Goal: Obtain resource: Download file/media

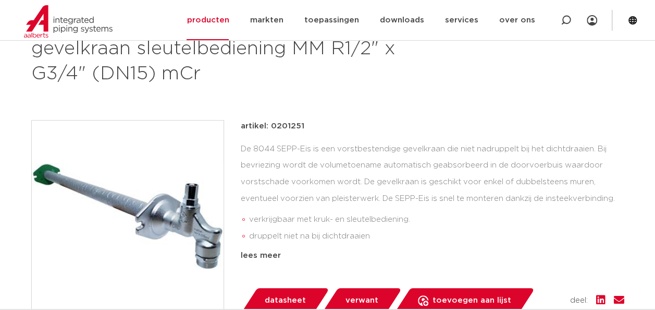
scroll to position [209, 0]
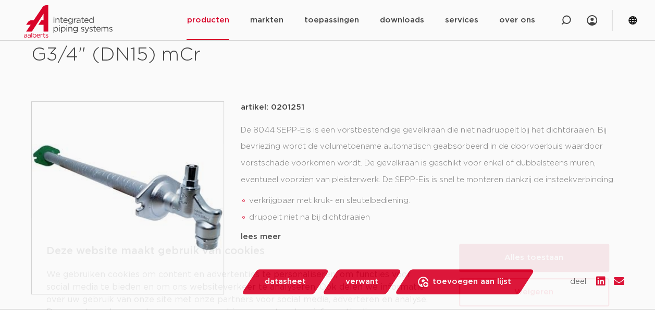
click at [562, 211] on button "Alles toestaan" at bounding box center [534, 212] width 150 height 28
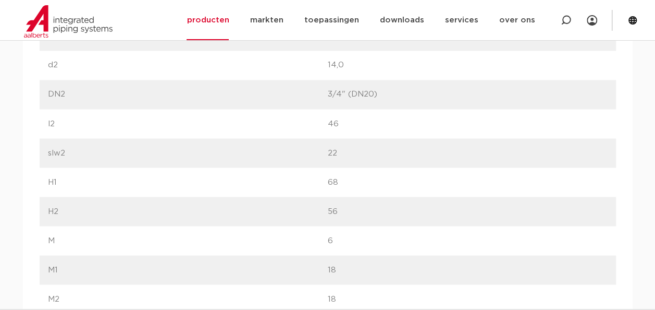
scroll to position [782, 0]
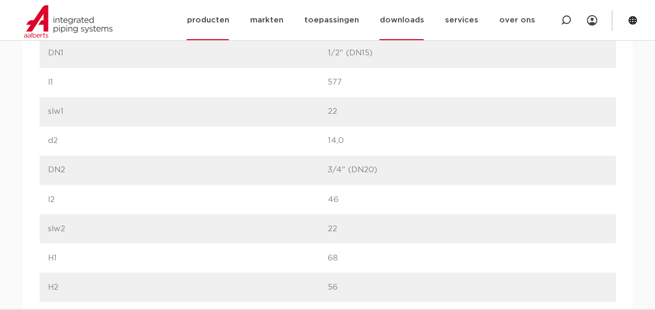
click at [407, 22] on link "downloads" at bounding box center [402, 20] width 44 height 40
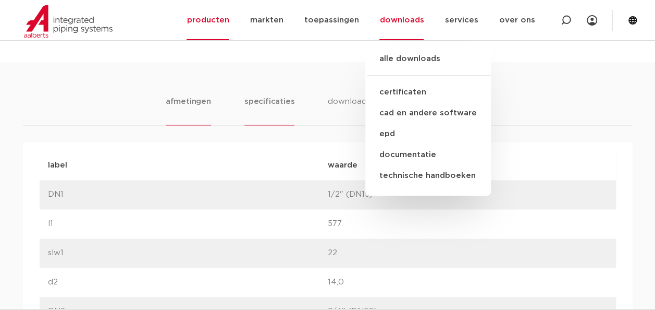
scroll to position [521, 0]
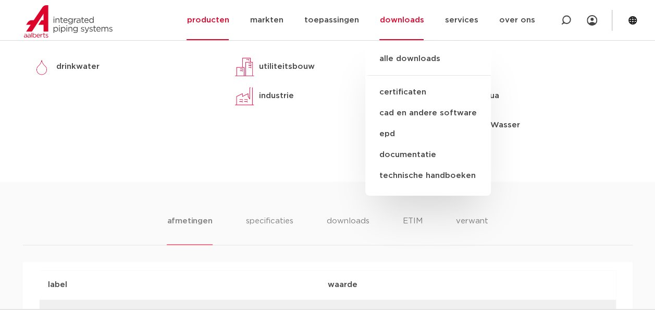
click at [248, 144] on div "segmenten utiliteitsbouw industrie lees meer lees minder" at bounding box center [327, 86] width 203 height 142
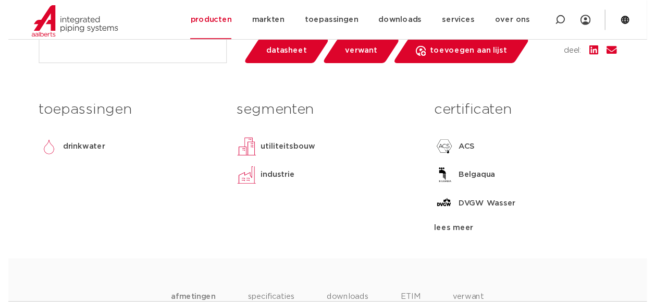
scroll to position [261, 0]
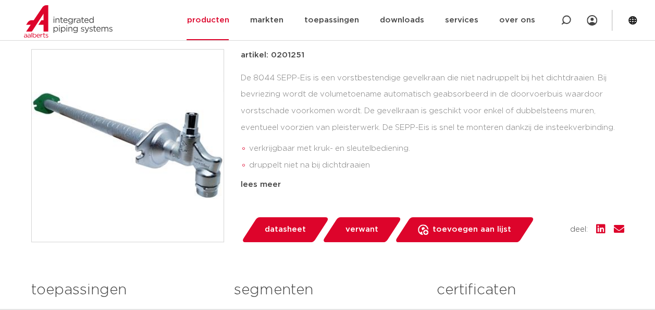
click at [292, 230] on span "datasheet" at bounding box center [285, 229] width 41 height 17
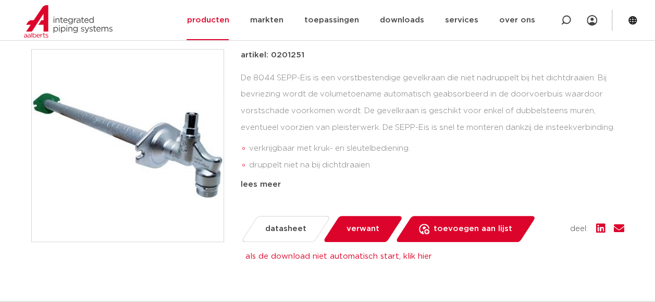
click at [359, 225] on span "verwant" at bounding box center [363, 229] width 33 height 17
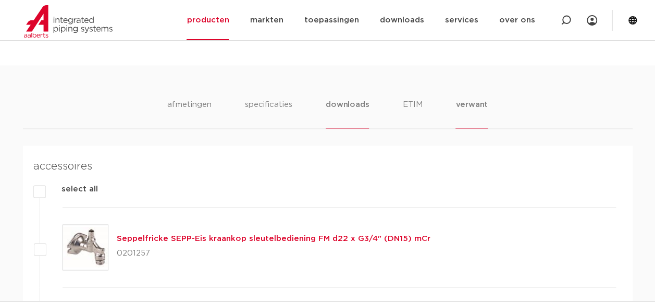
scroll to position [724, 0]
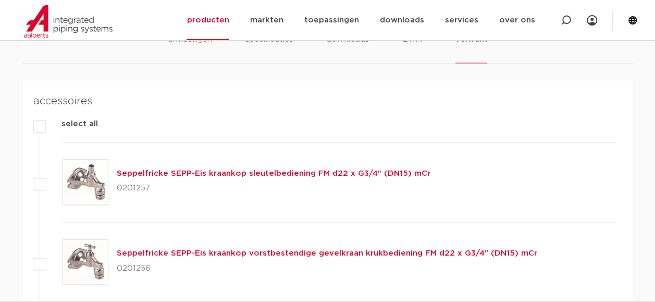
click at [327, 255] on link "Seppelfricke SEPP-Eis kraankop vorstbestendige gevelkraan krukbediening FM d22 …" at bounding box center [327, 253] width 421 height 8
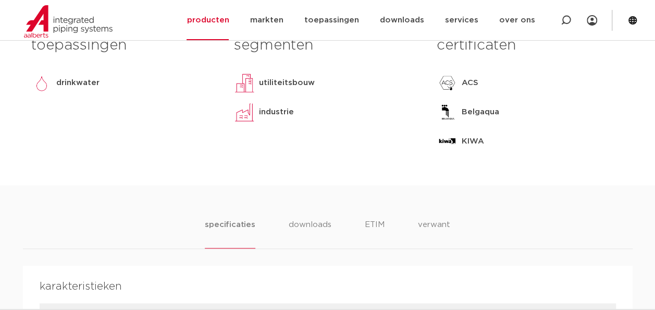
scroll to position [521, 0]
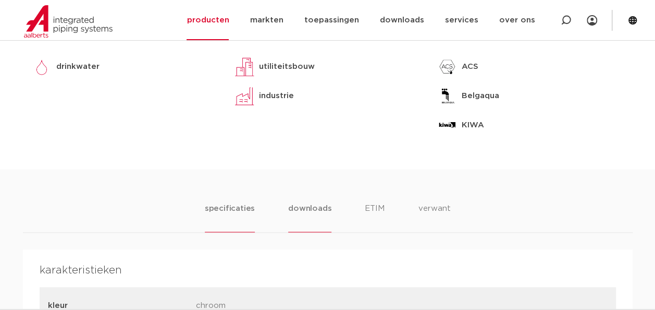
click at [321, 211] on li "downloads" at bounding box center [309, 217] width 43 height 30
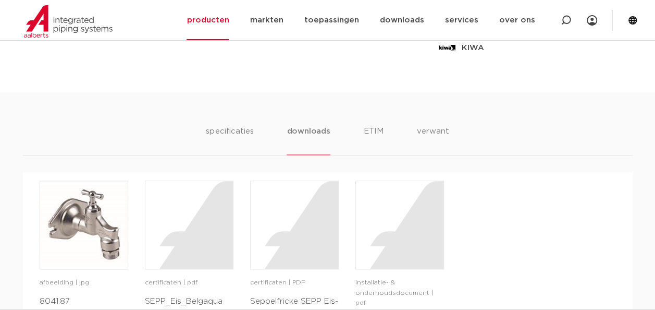
scroll to position [678, 0]
